Goal: Information Seeking & Learning: Learn about a topic

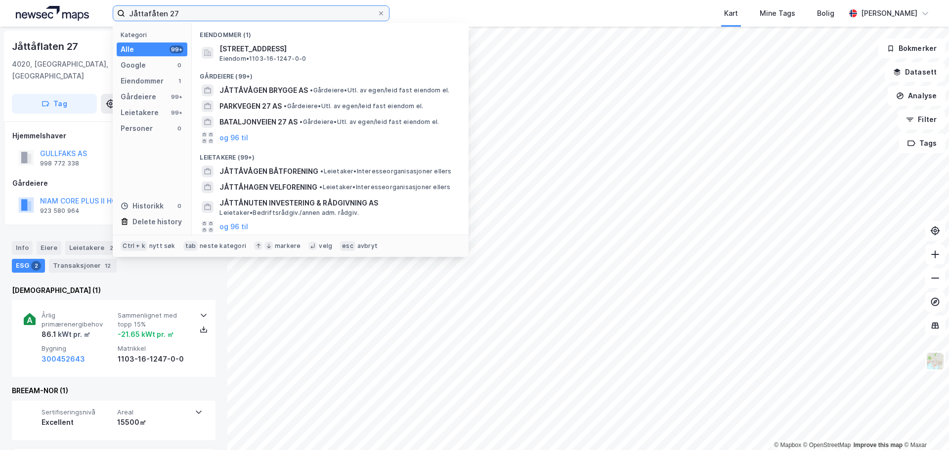
drag, startPoint x: 196, startPoint y: 9, endPoint x: 130, endPoint y: 4, distance: 66.0
click at [130, 4] on div "Jåttafåten 27 Kategori Alle 99+ Google 0 Eiendommer 1 Gårdeiere 99+ Leietakere …" at bounding box center [474, 13] width 949 height 27
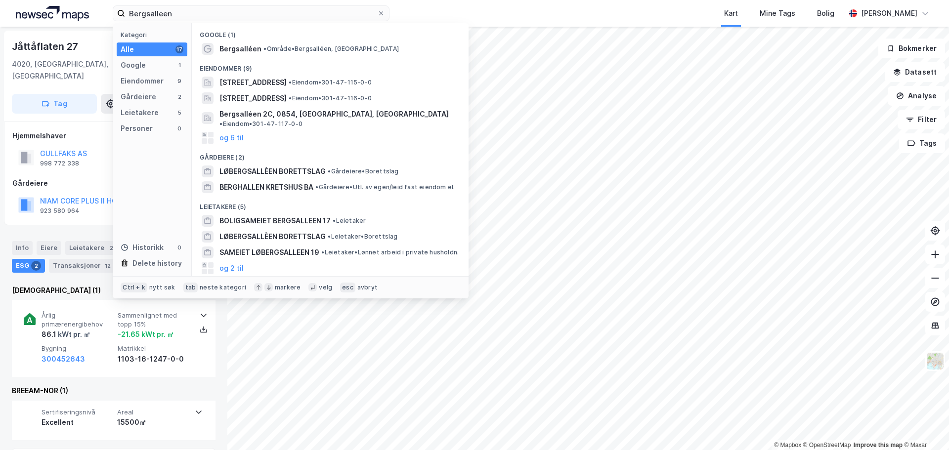
click at [246, 63] on div "Eiendommer (9)" at bounding box center [330, 66] width 277 height 18
click at [249, 51] on span "Bergsalléen" at bounding box center [241, 49] width 42 height 12
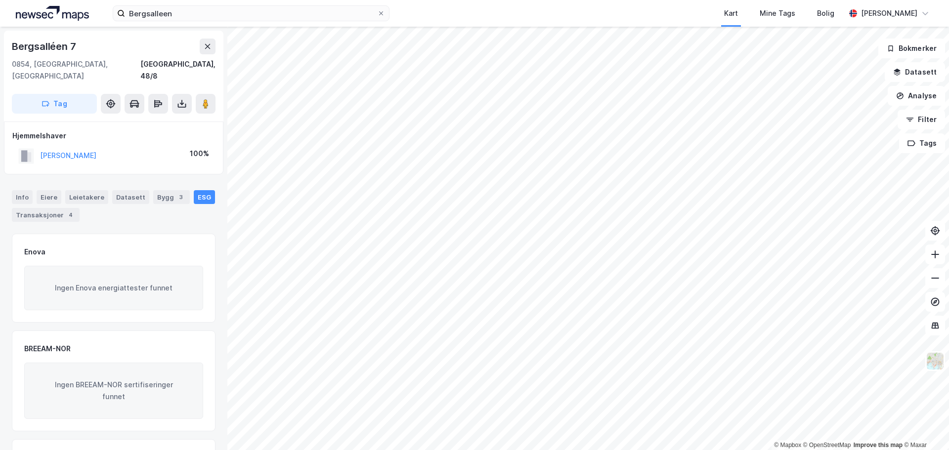
scroll to position [4, 0]
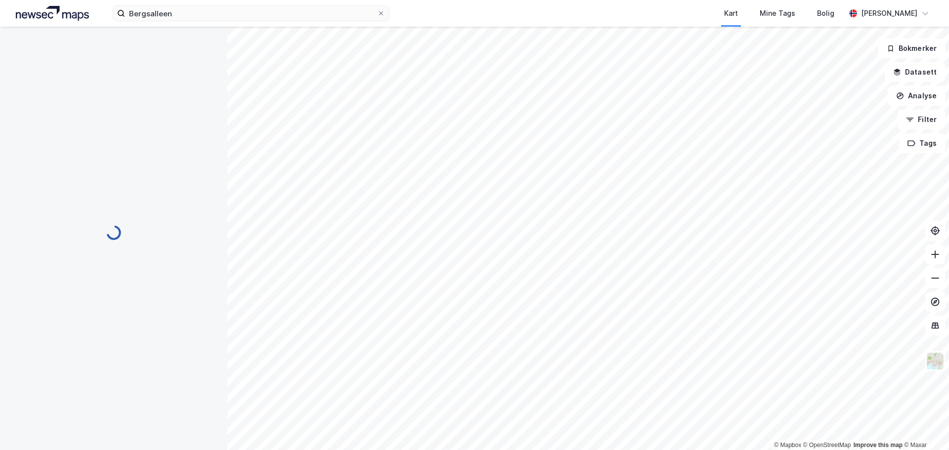
scroll to position [4, 0]
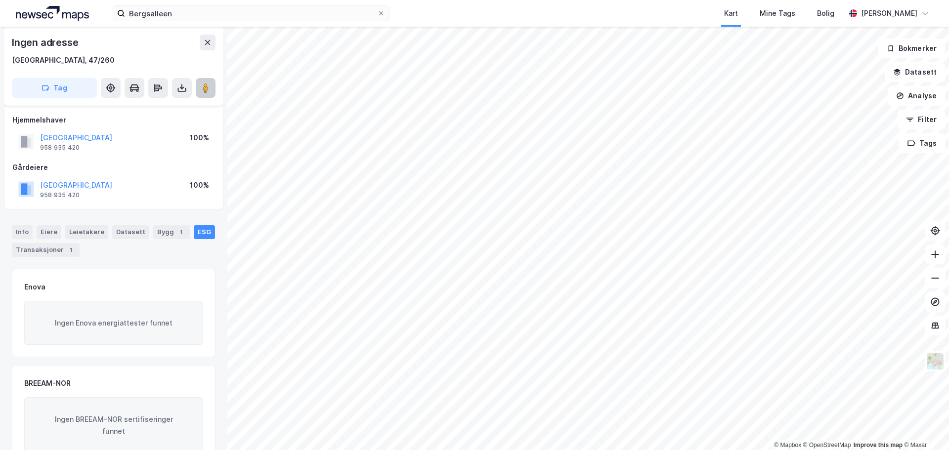
click at [212, 88] on button at bounding box center [206, 88] width 20 height 20
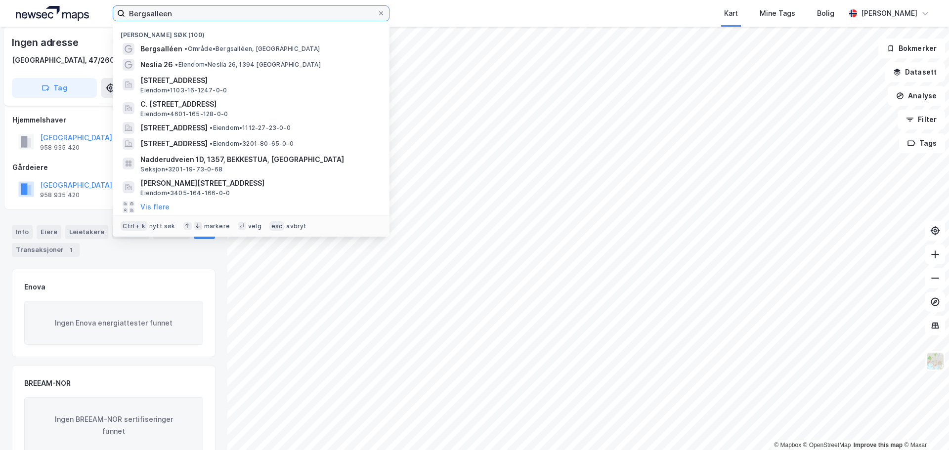
drag, startPoint x: 199, startPoint y: 16, endPoint x: 66, endPoint y: -6, distance: 134.8
click at [66, 0] on html "Bergsalleen Nylige søk (100) Bergsalléen • Område • [GEOGRAPHIC_DATA], [GEOGRAP…" at bounding box center [474, 225] width 949 height 450
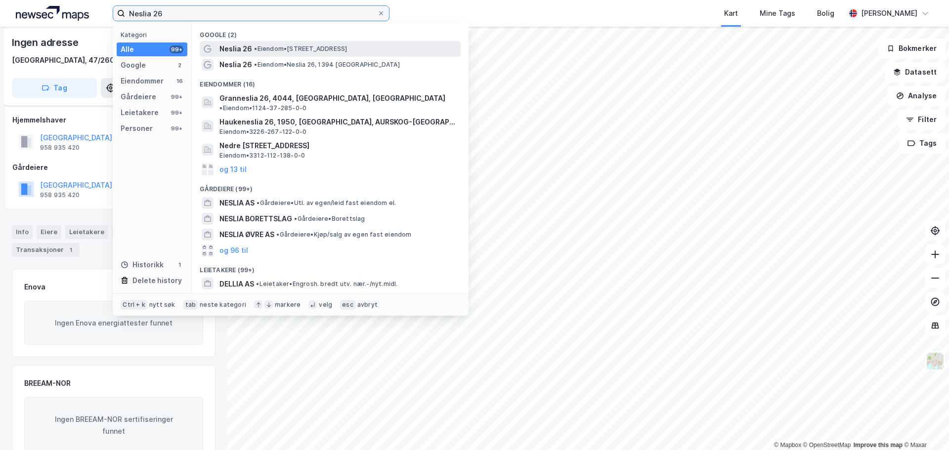
type input "Neslia 26"
click at [241, 47] on span "Neslia 26" at bounding box center [236, 49] width 33 height 12
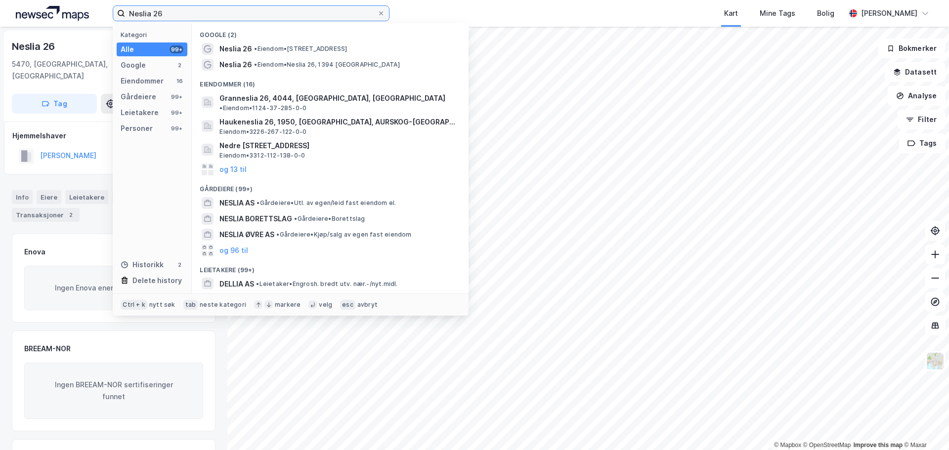
click at [178, 16] on input "Neslia 26" at bounding box center [251, 13] width 252 height 15
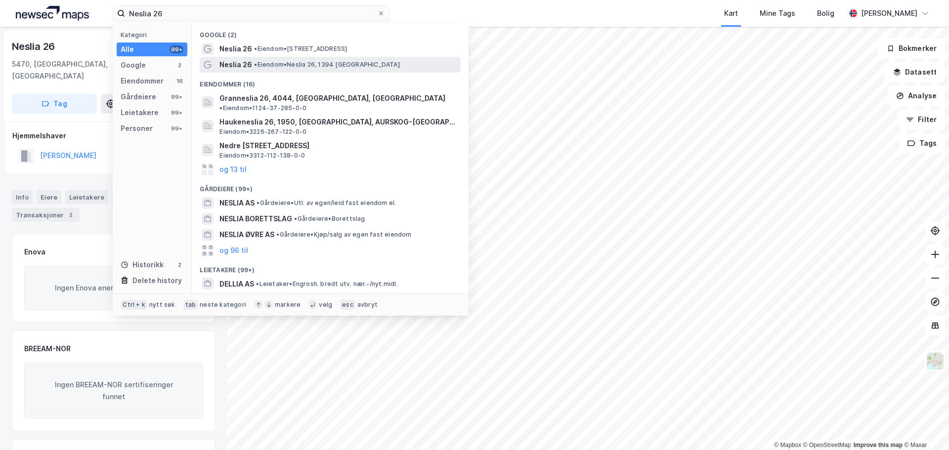
click at [273, 68] on span "• [PERSON_NAME] 26, 1394 [GEOGRAPHIC_DATA]" at bounding box center [326, 65] width 145 height 8
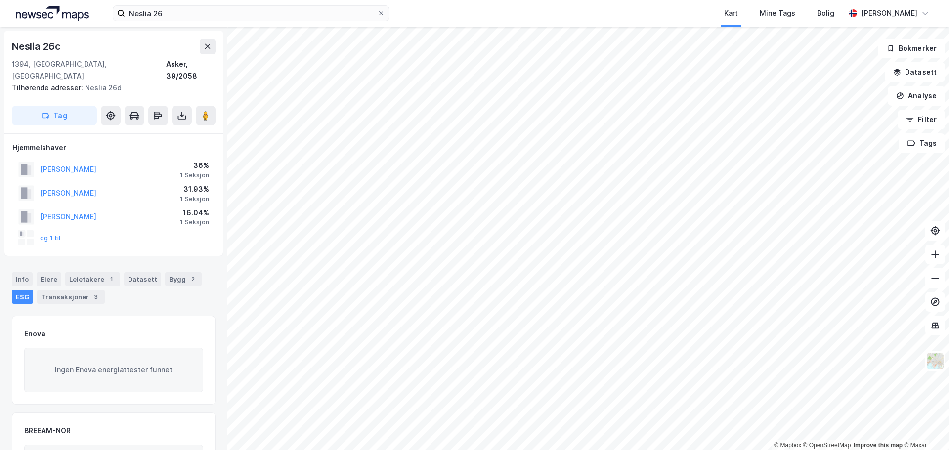
scroll to position [4, 0]
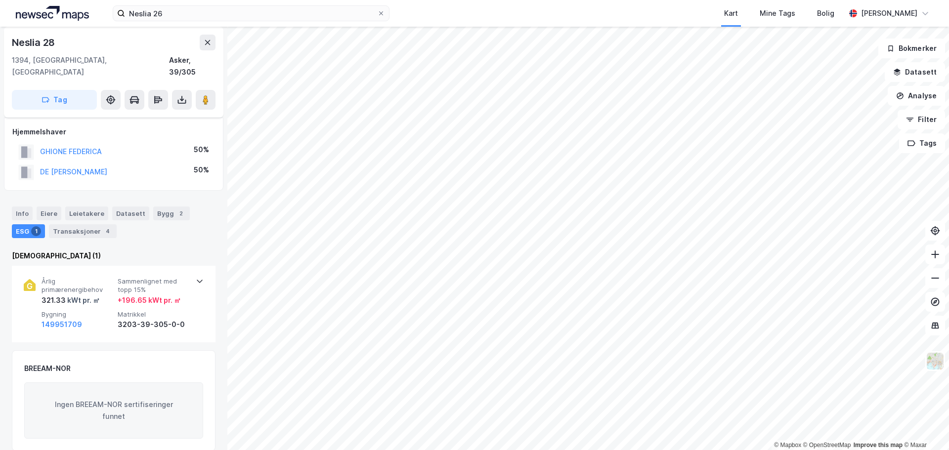
scroll to position [4, 0]
click at [203, 95] on image at bounding box center [206, 100] width 6 height 10
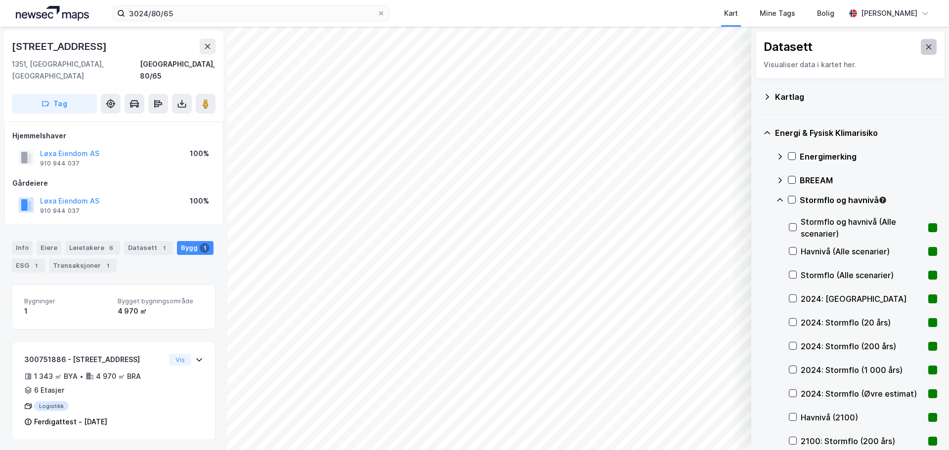
click at [926, 45] on icon at bounding box center [928, 46] width 5 height 5
